Goal: Information Seeking & Learning: Check status

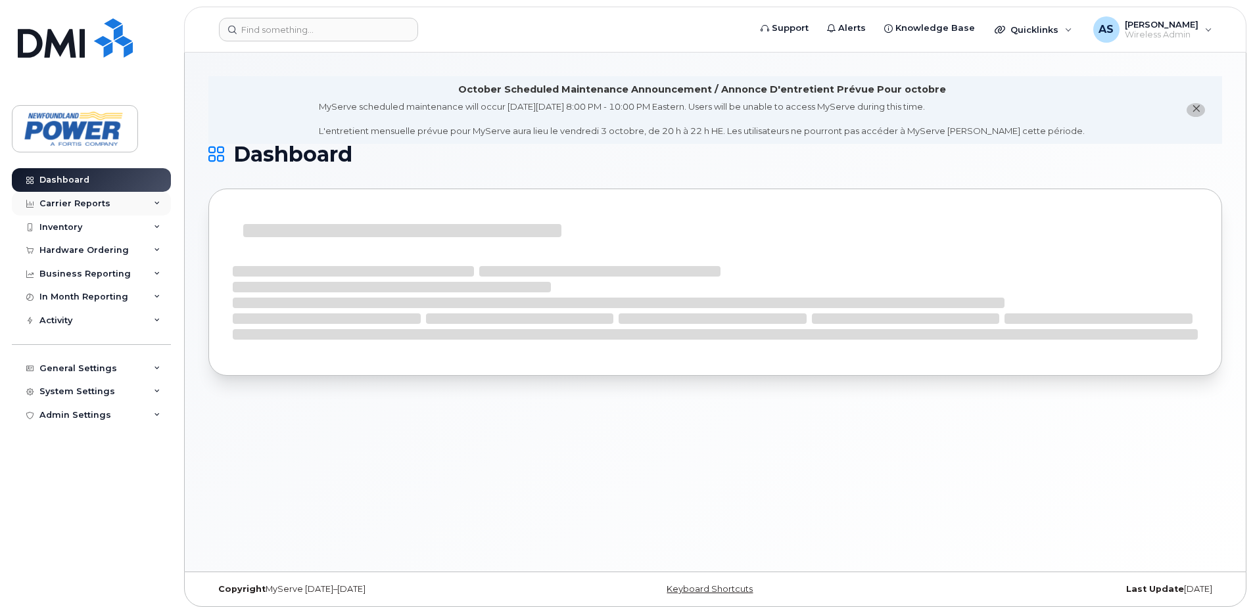
click at [82, 204] on div "Carrier Reports" at bounding box center [74, 203] width 71 height 11
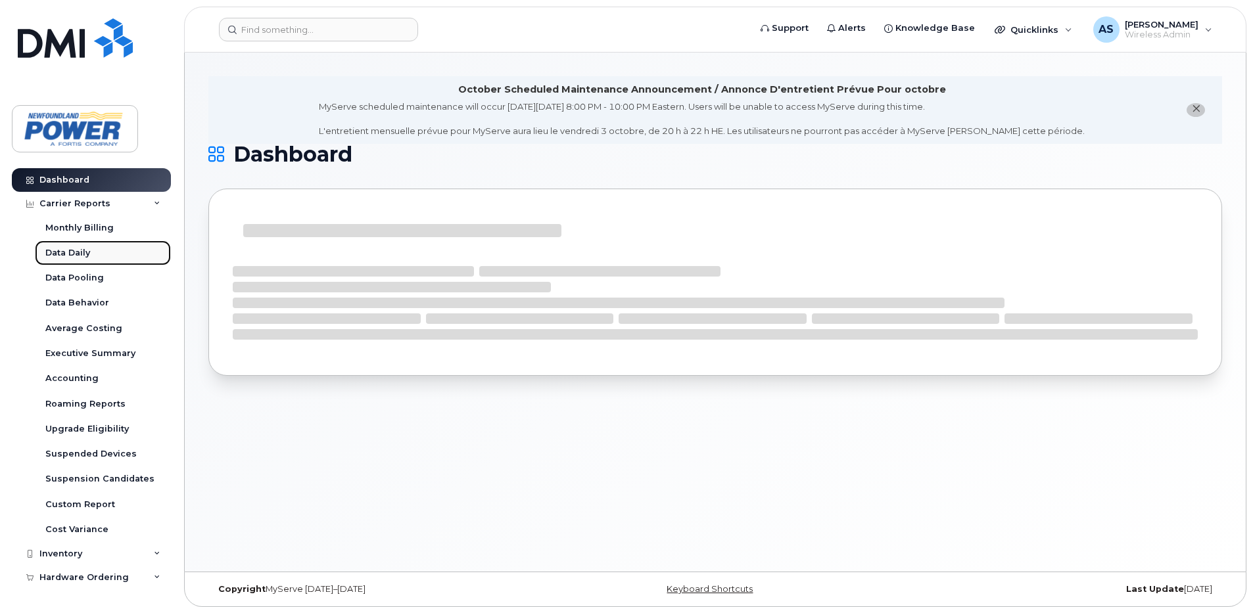
click at [74, 248] on div "Data Daily" at bounding box center [67, 253] width 45 height 12
click at [76, 231] on div "Monthly Billing" at bounding box center [79, 228] width 68 height 12
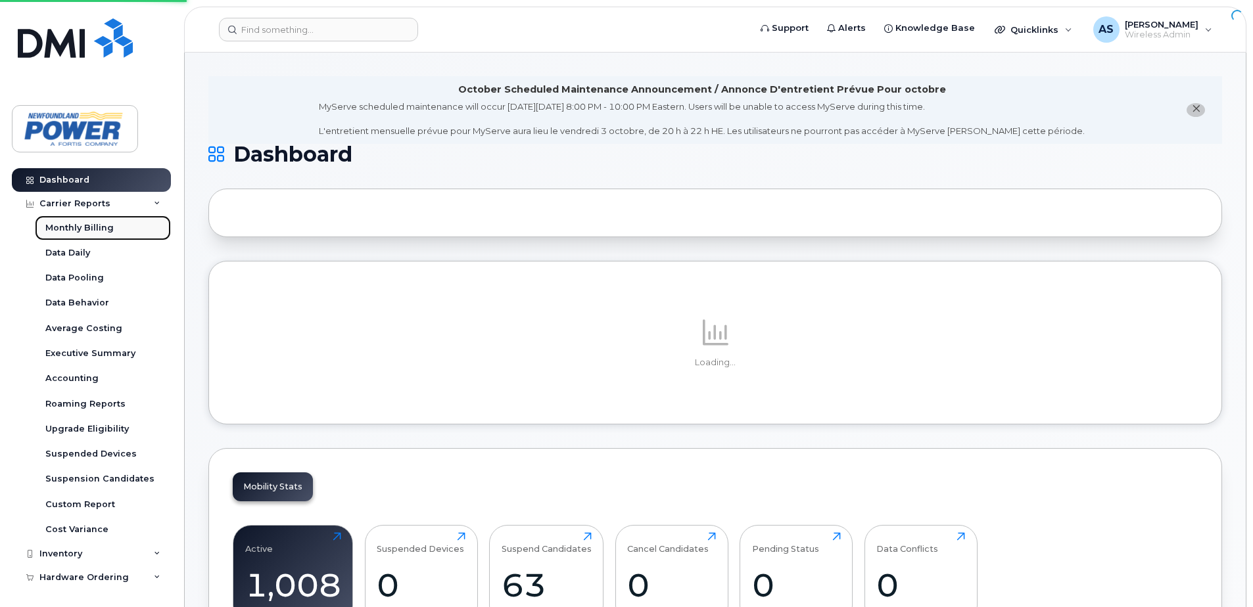
click at [83, 229] on div "Monthly Billing" at bounding box center [79, 228] width 68 height 12
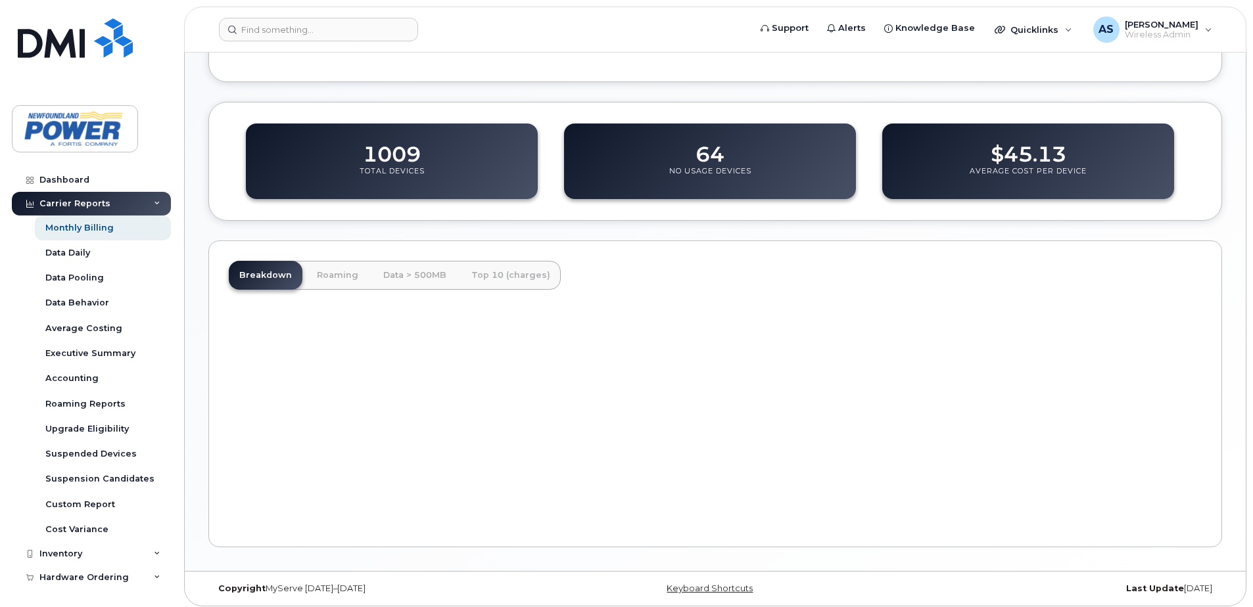
scroll to position [421, 0]
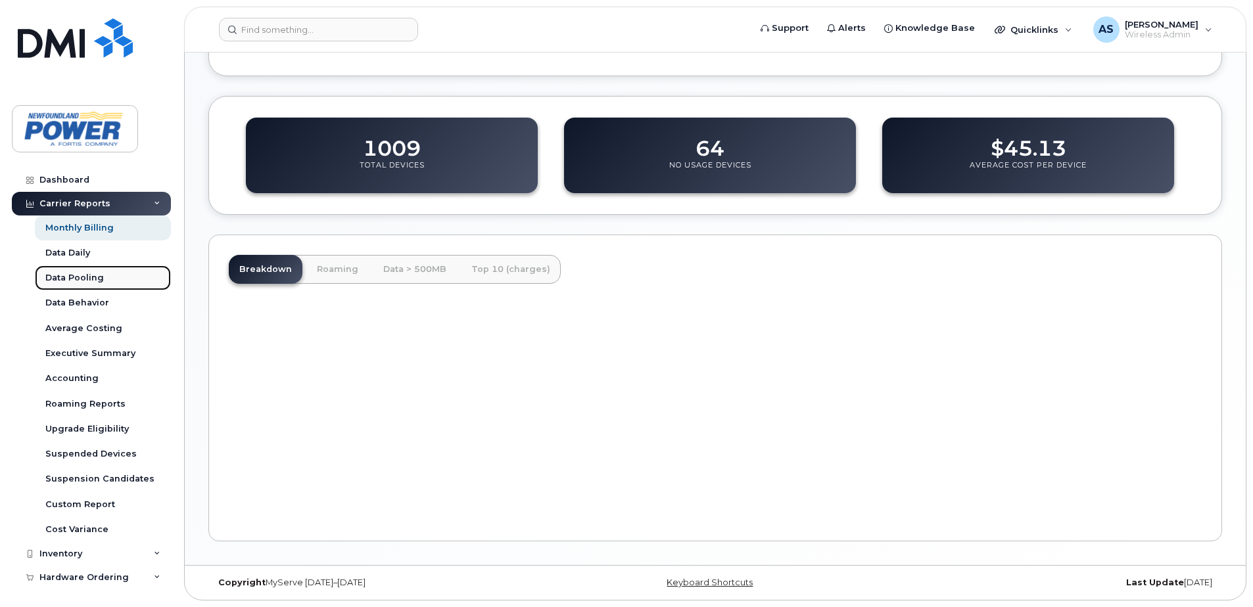
click at [62, 286] on link "Data Pooling" at bounding box center [103, 277] width 136 height 25
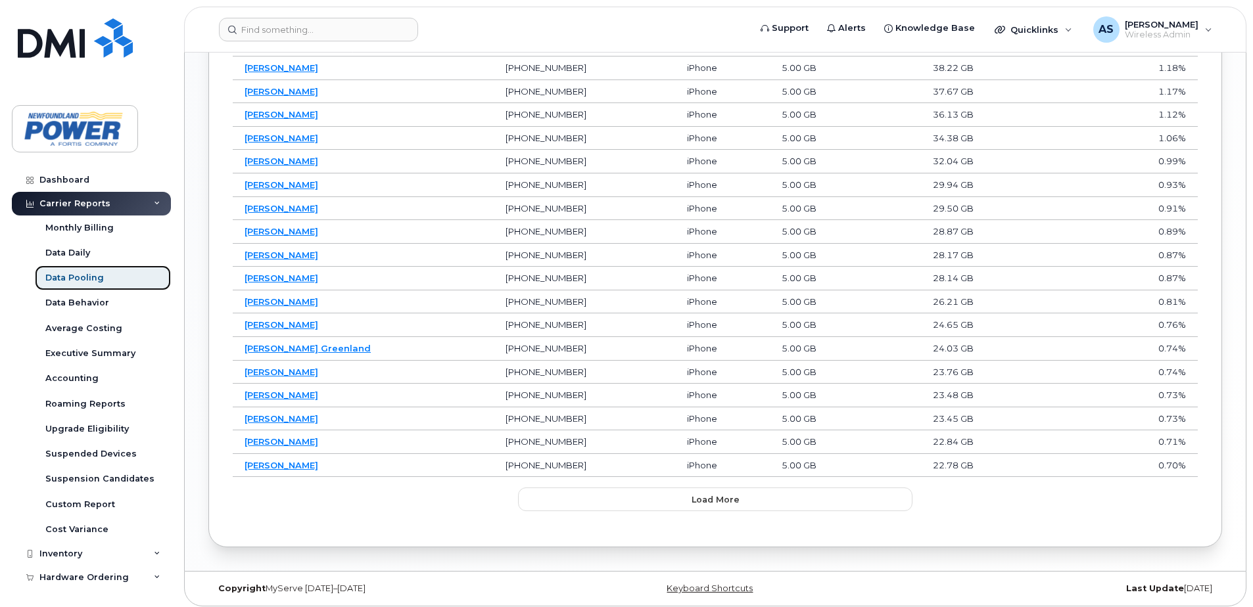
scroll to position [859, 0]
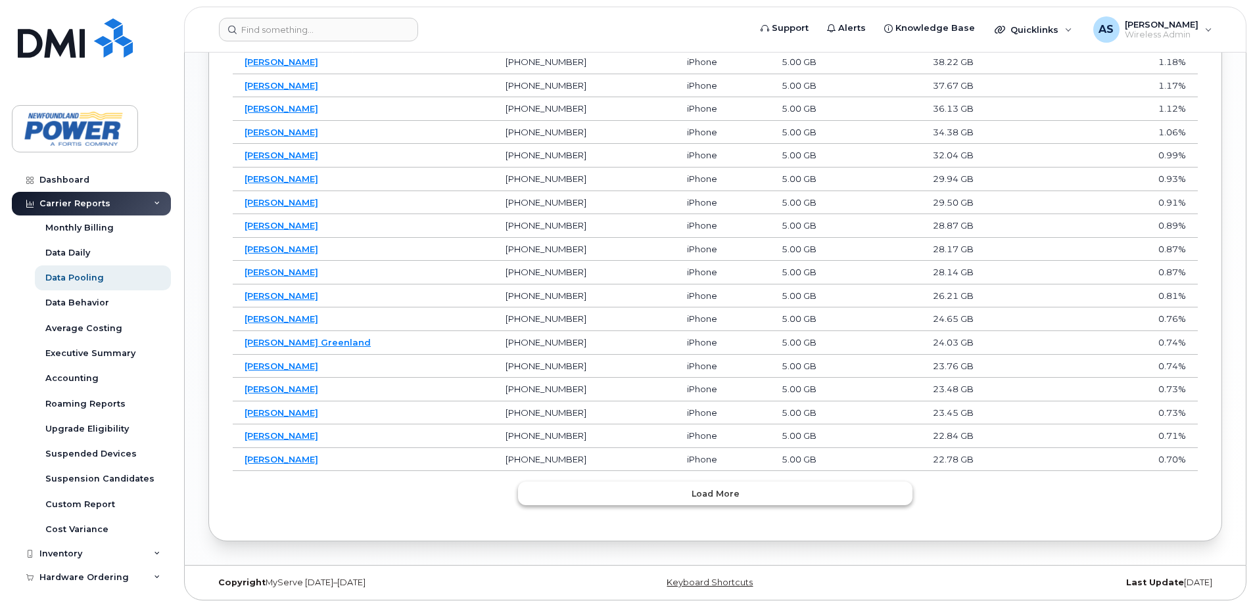
click at [793, 497] on button "Load more" at bounding box center [715, 494] width 394 height 24
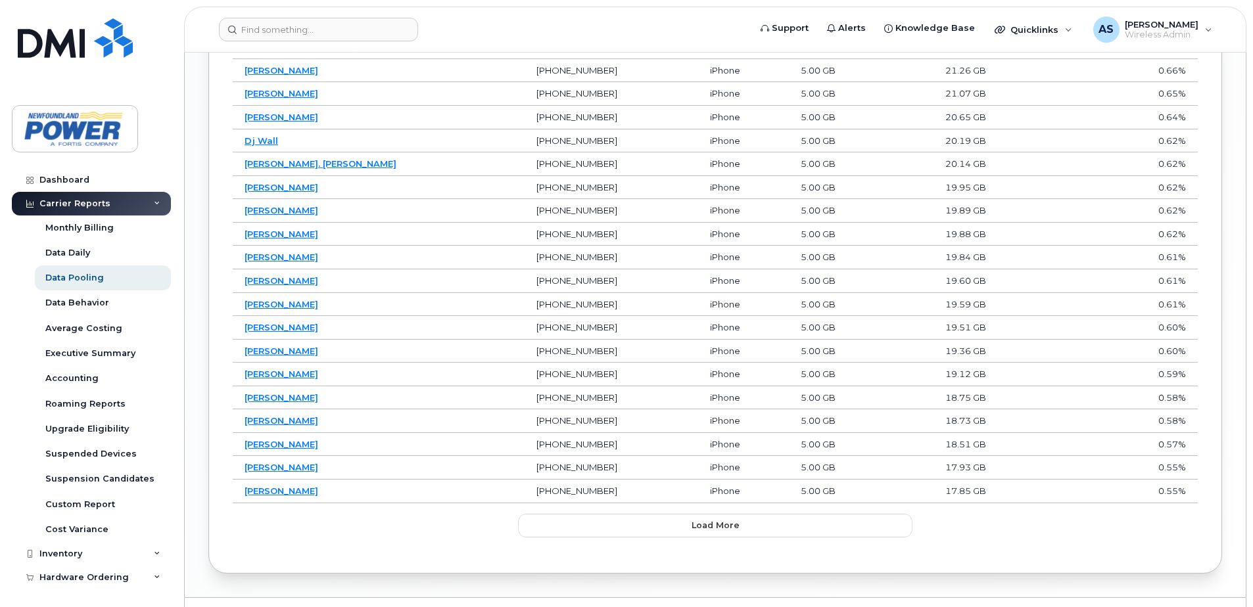
scroll to position [1319, 0]
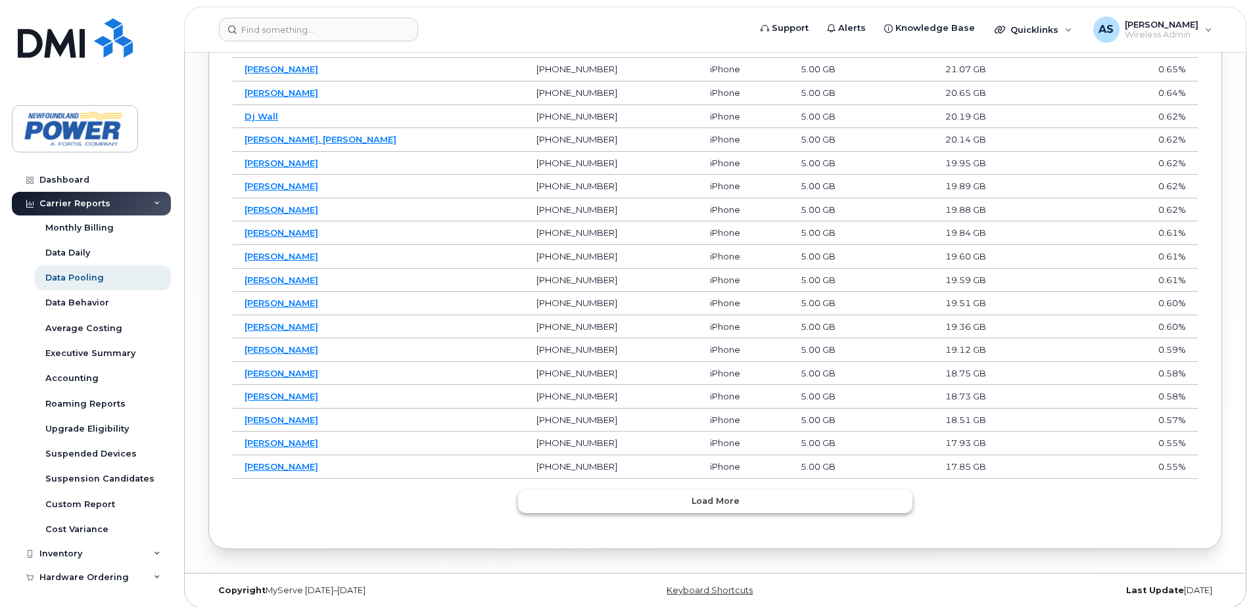
click at [700, 501] on span "Load more" at bounding box center [715, 501] width 48 height 12
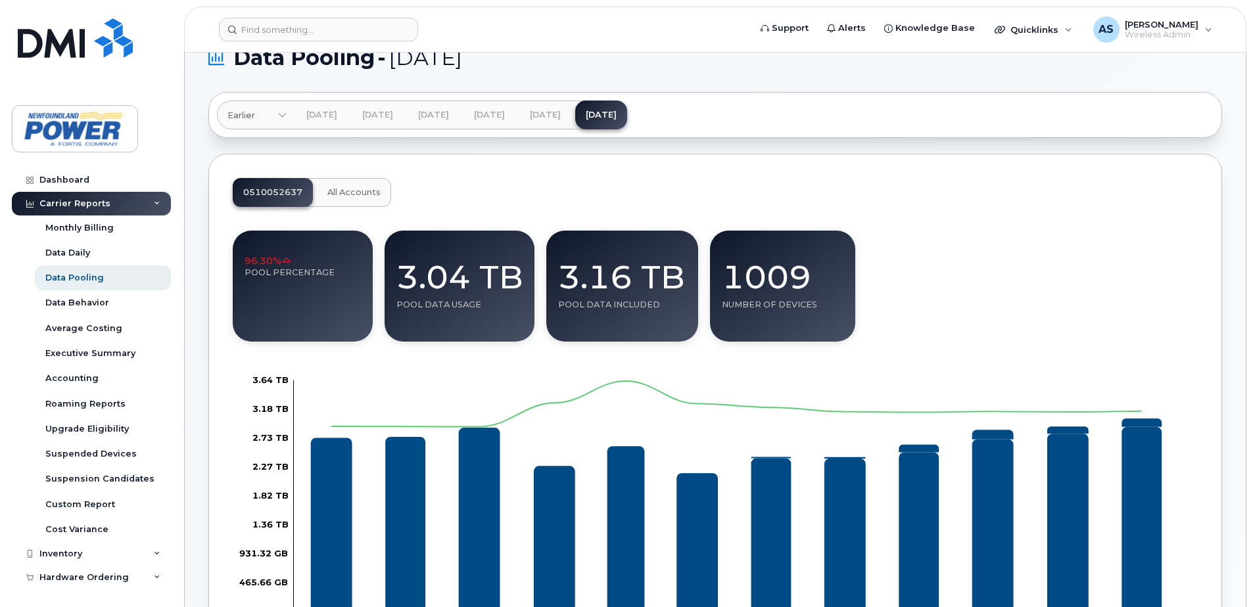
scroll to position [5, 0]
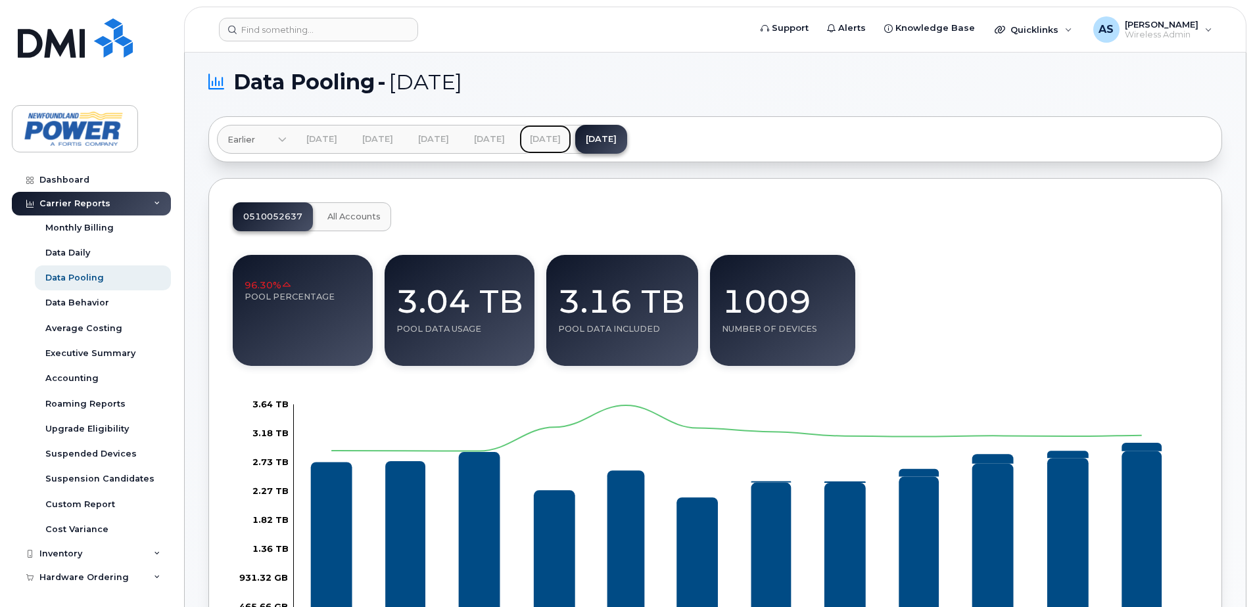
click at [571, 140] on link "[DATE]" at bounding box center [545, 139] width 52 height 29
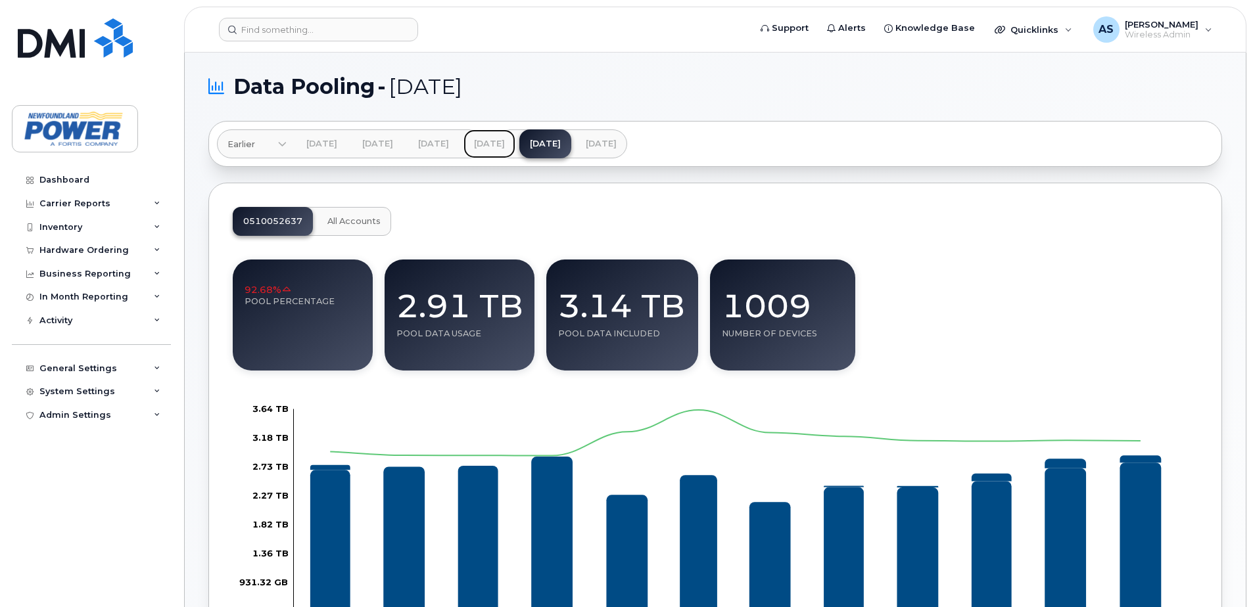
click at [515, 148] on link "[DATE]" at bounding box center [489, 143] width 52 height 29
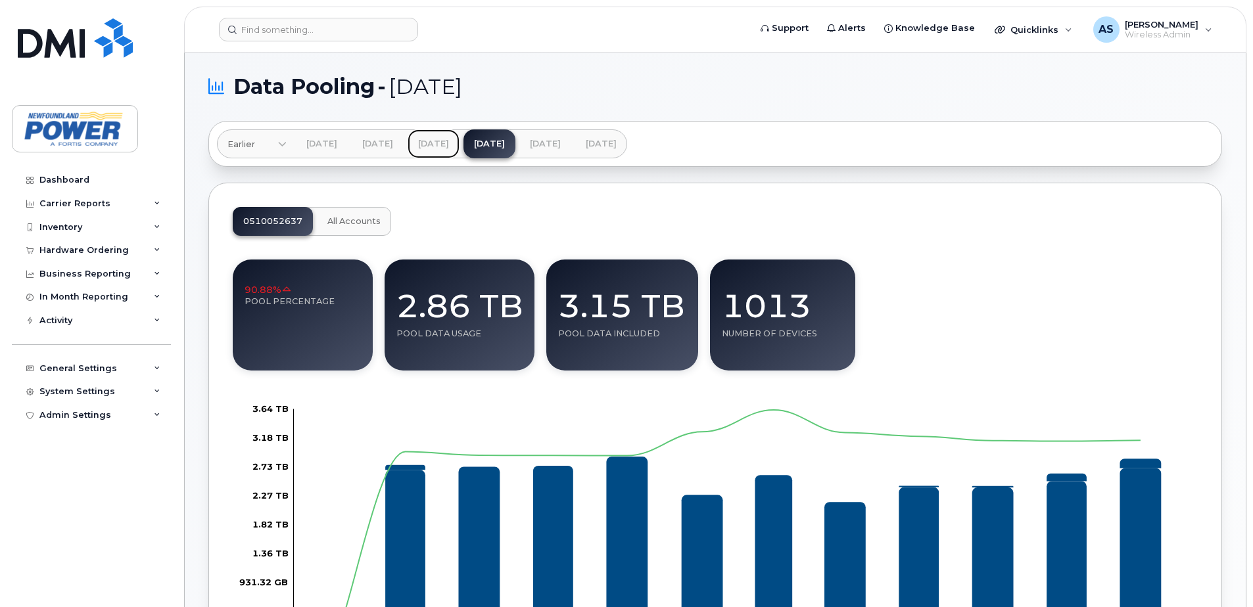
click at [459, 149] on link "[DATE]" at bounding box center [433, 143] width 52 height 29
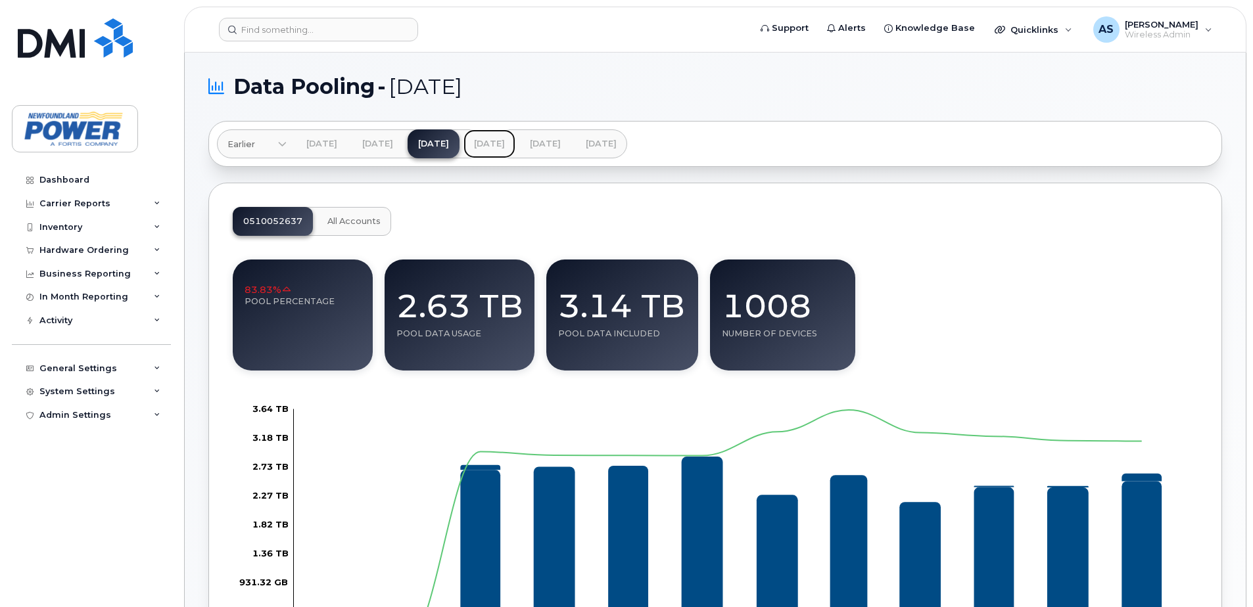
click at [515, 149] on link "[DATE]" at bounding box center [489, 143] width 52 height 29
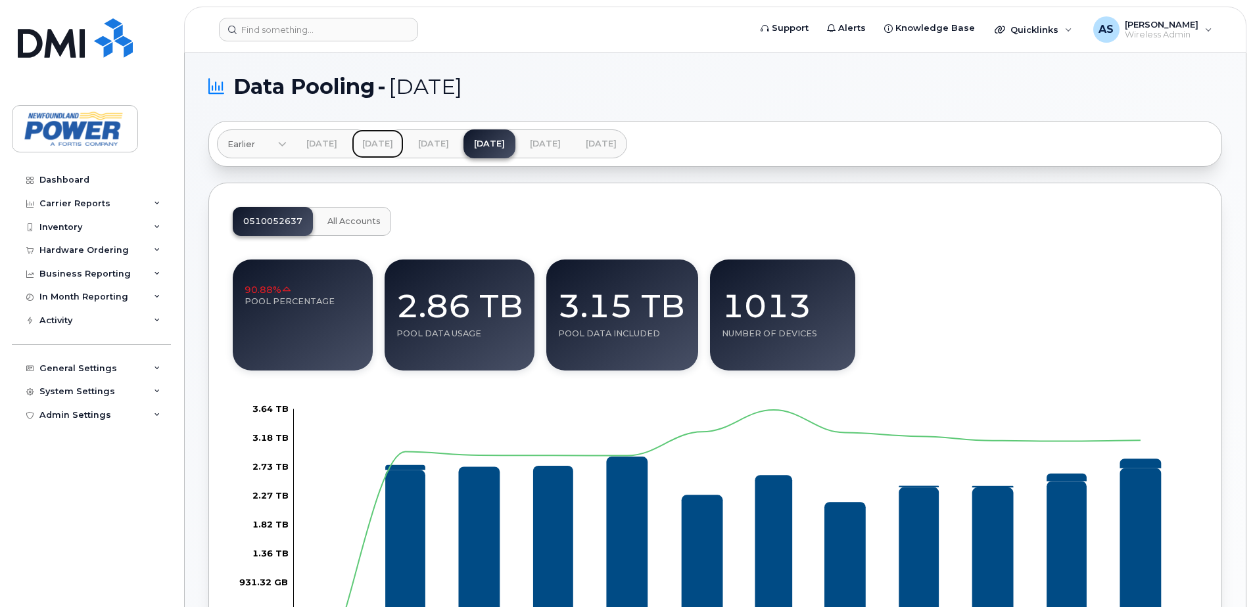
click at [392, 145] on link "[DATE]" at bounding box center [378, 143] width 52 height 29
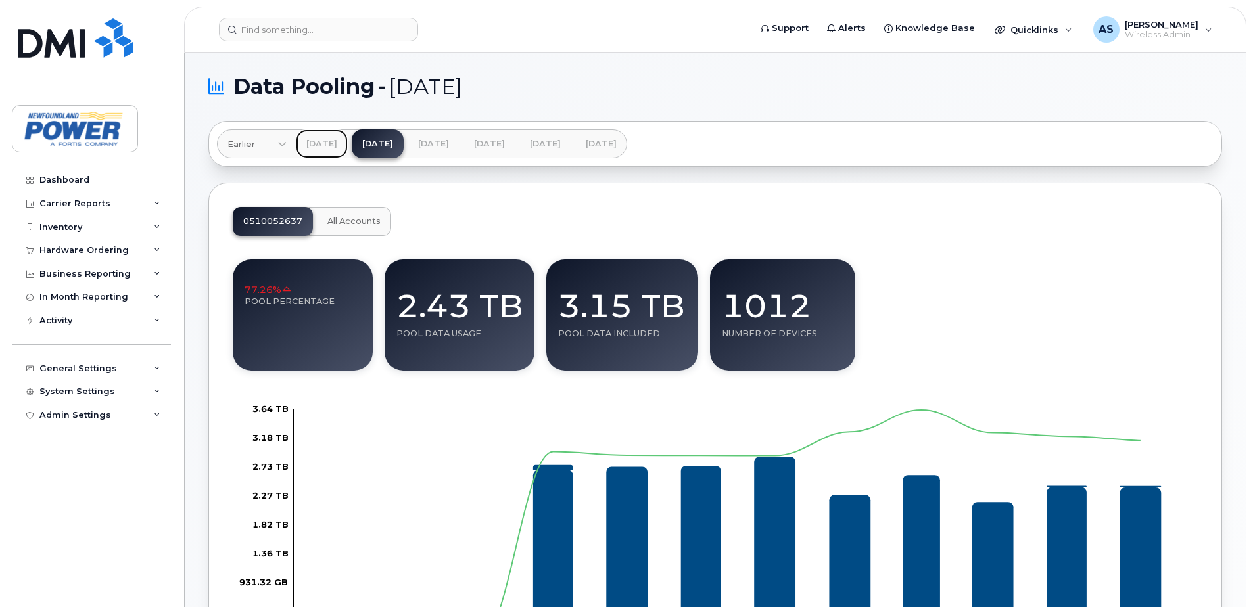
click at [318, 147] on link "[DATE]" at bounding box center [322, 143] width 52 height 29
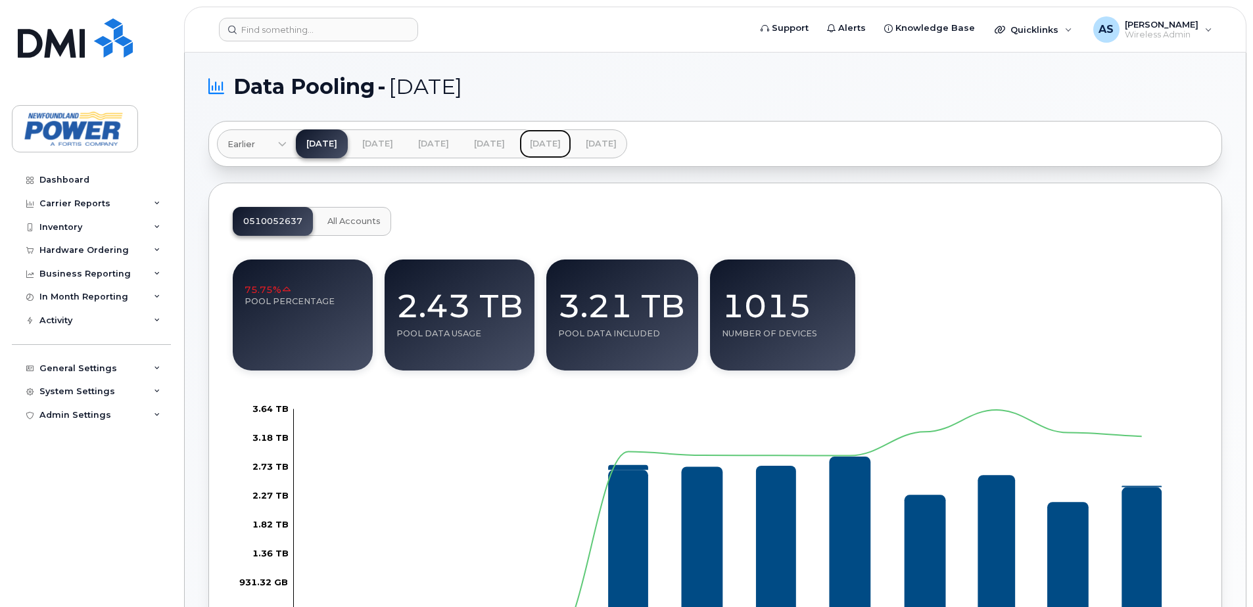
click at [571, 154] on link "[DATE]" at bounding box center [545, 143] width 52 height 29
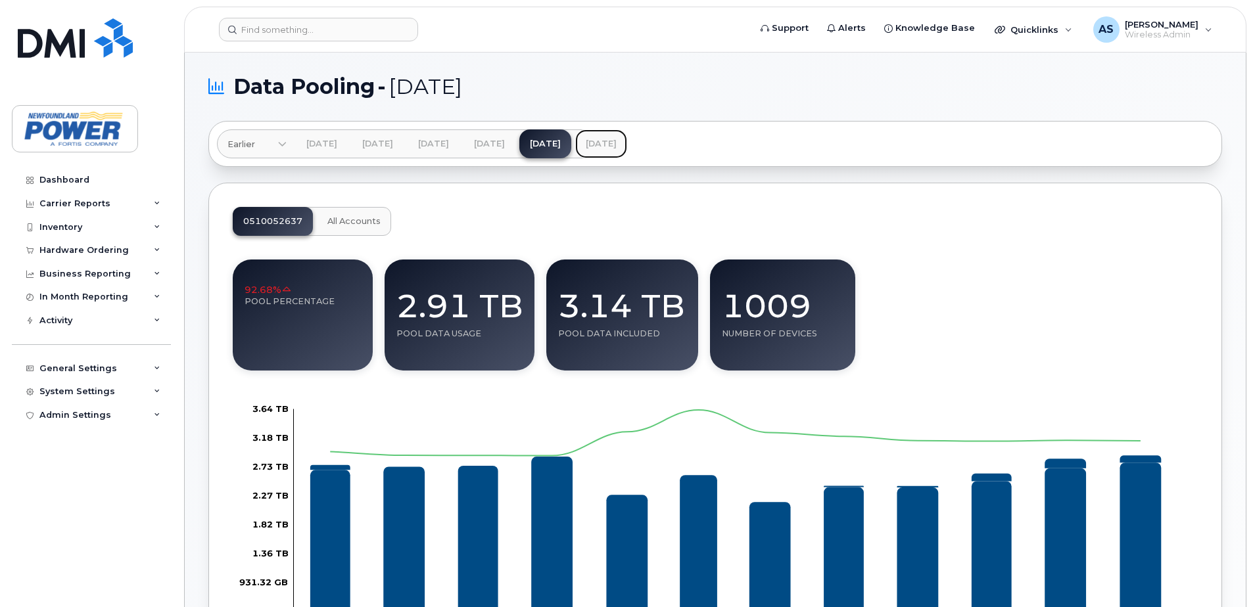
click at [627, 149] on link "[DATE]" at bounding box center [601, 143] width 52 height 29
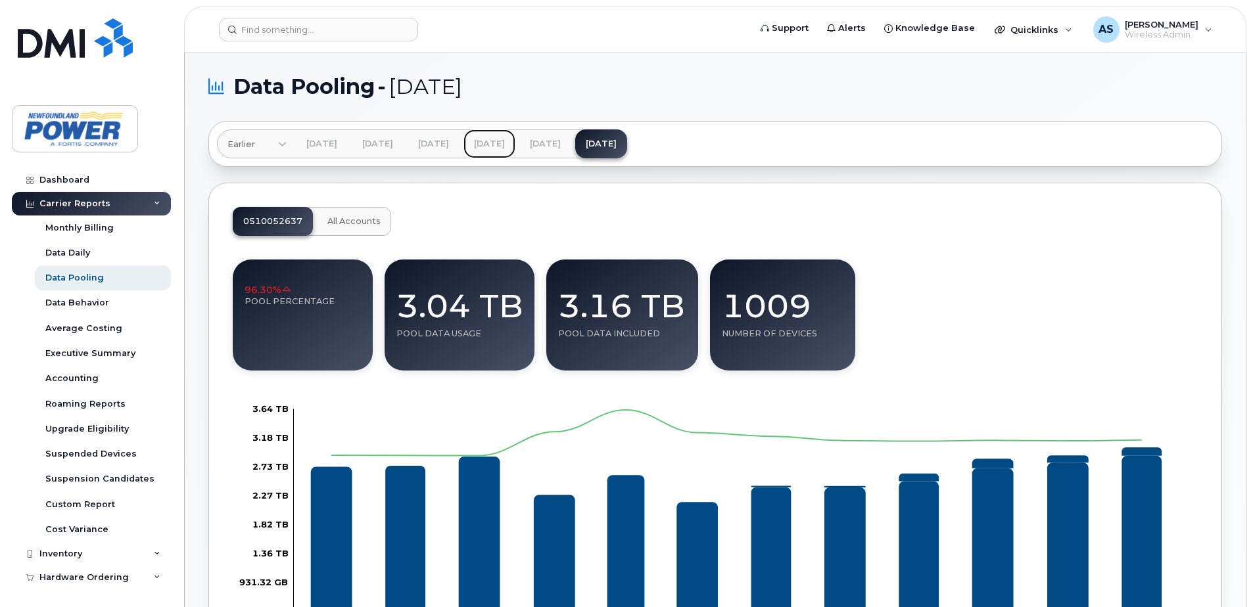
click at [515, 145] on link "[DATE]" at bounding box center [489, 143] width 52 height 29
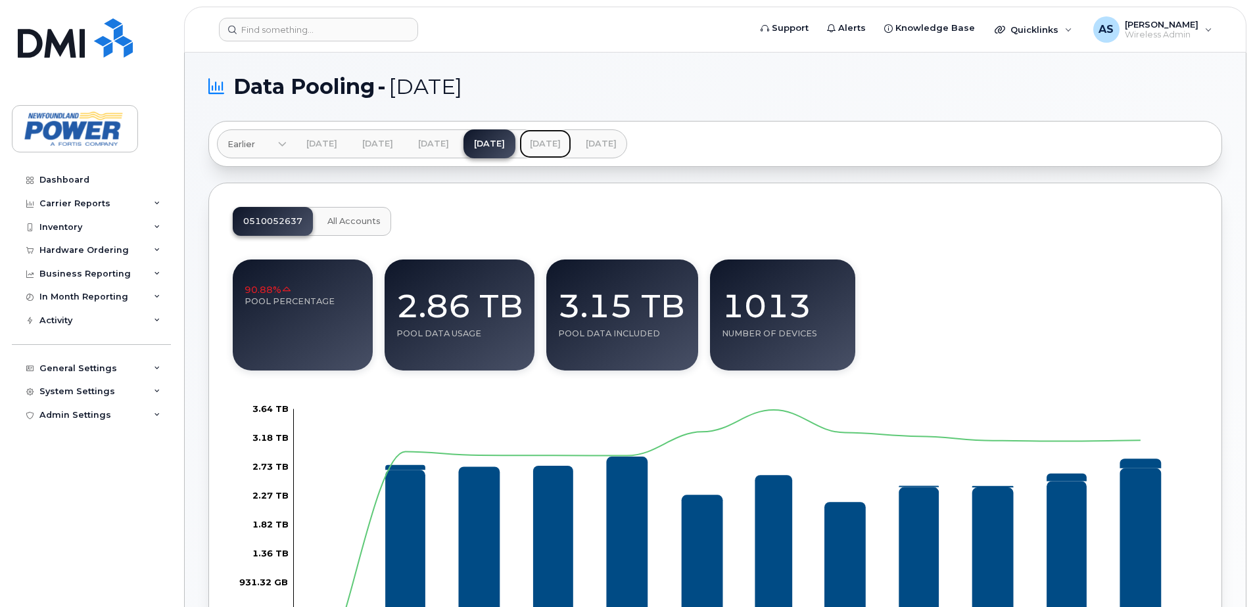
click at [571, 151] on link "[DATE]" at bounding box center [545, 143] width 52 height 29
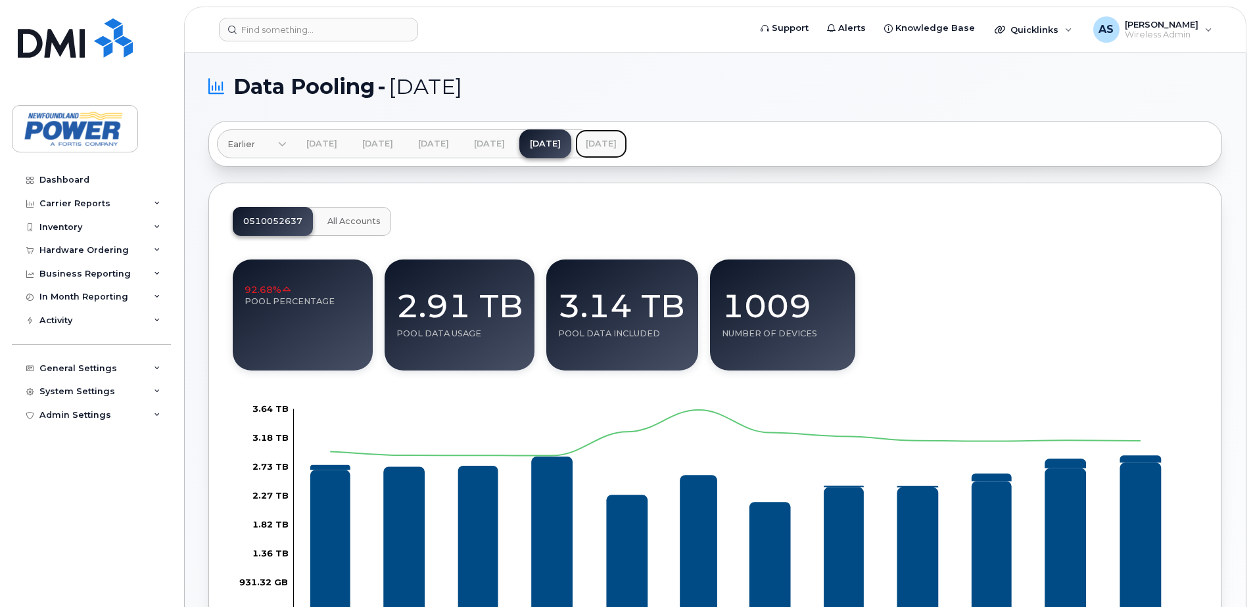
click at [627, 139] on link "[DATE]" at bounding box center [601, 143] width 52 height 29
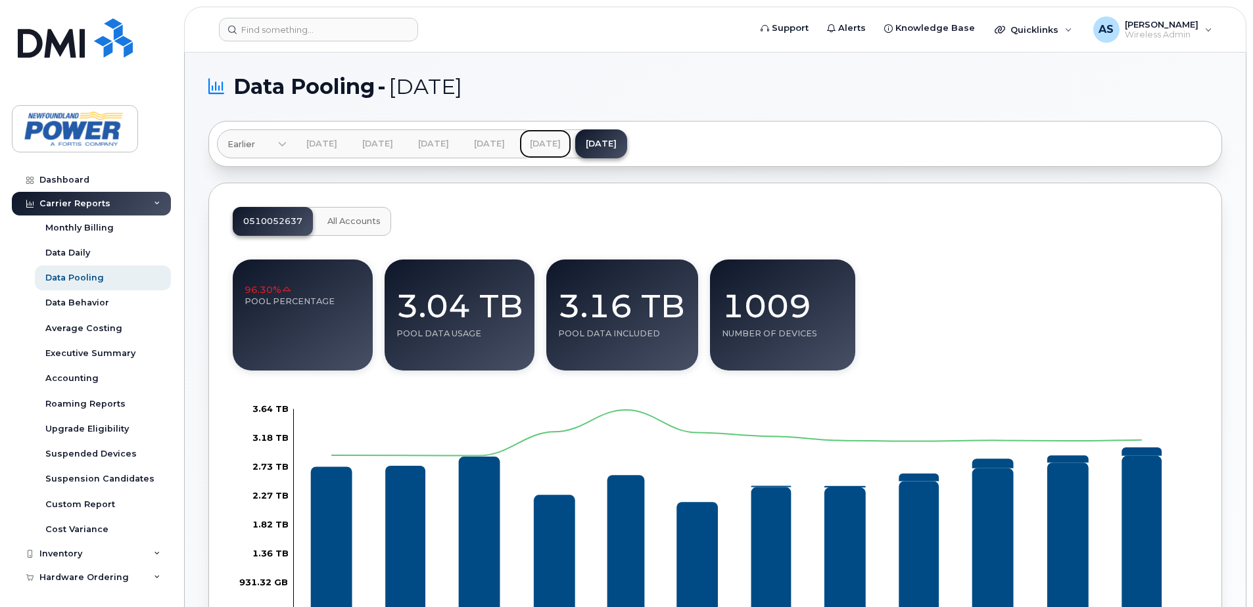
click at [571, 139] on link "[DATE]" at bounding box center [545, 143] width 52 height 29
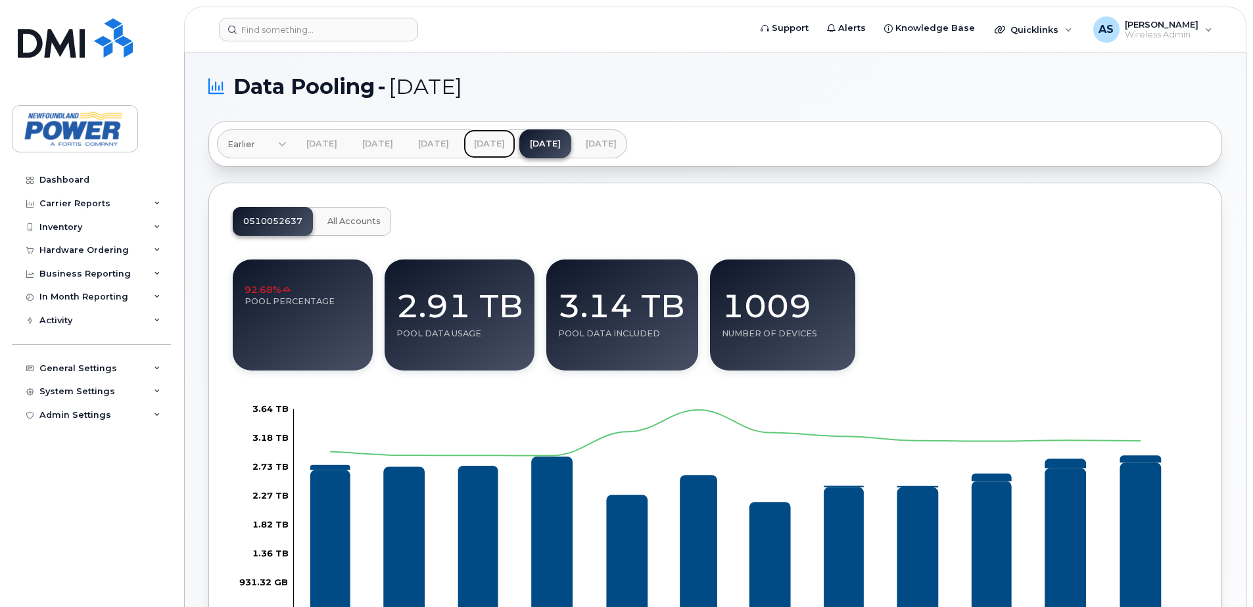
click at [515, 131] on link "[DATE]" at bounding box center [489, 143] width 52 height 29
